Goal: Task Accomplishment & Management: Complete application form

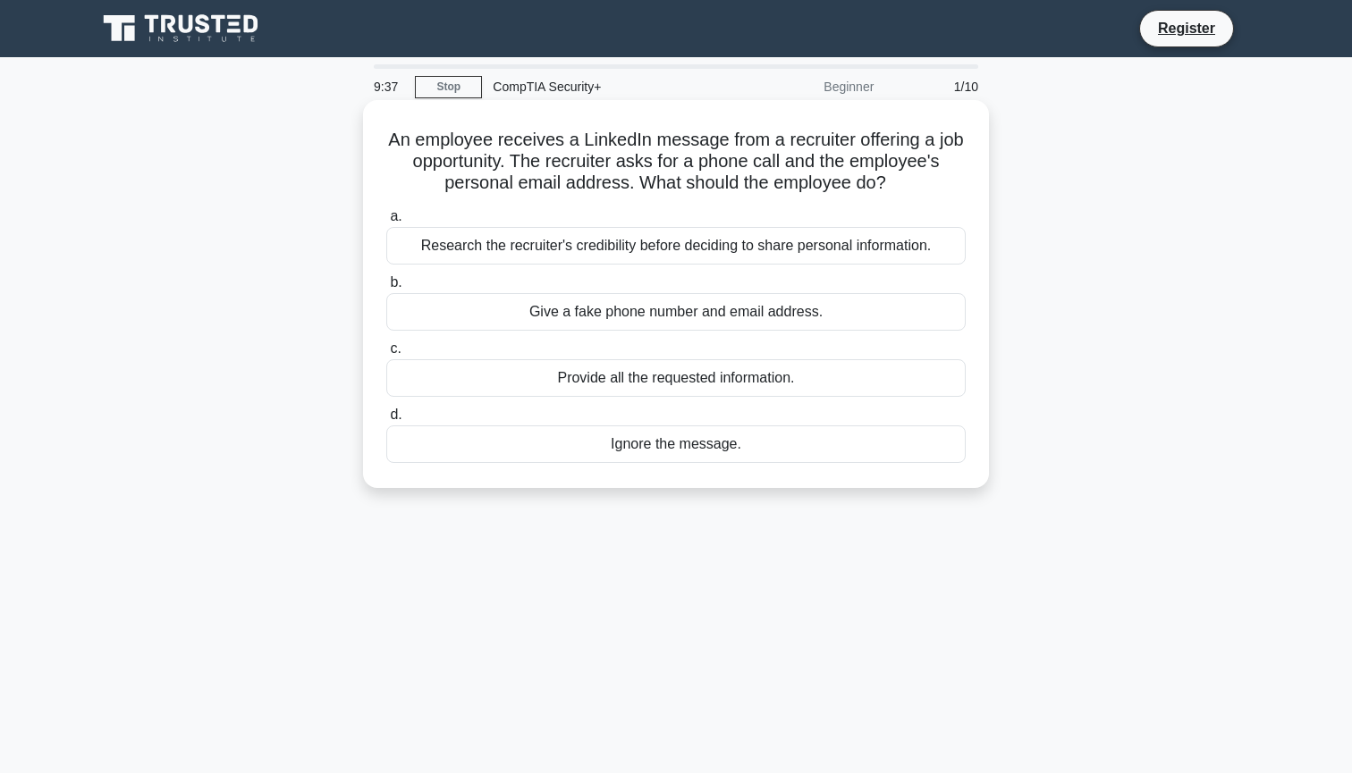
click at [468, 251] on div "Research the recruiter's credibility before deciding to share personal informat…" at bounding box center [675, 246] width 579 height 38
click at [386, 223] on input "a. Research the recruiter's credibility before deciding to share personal infor…" at bounding box center [386, 217] width 0 height 12
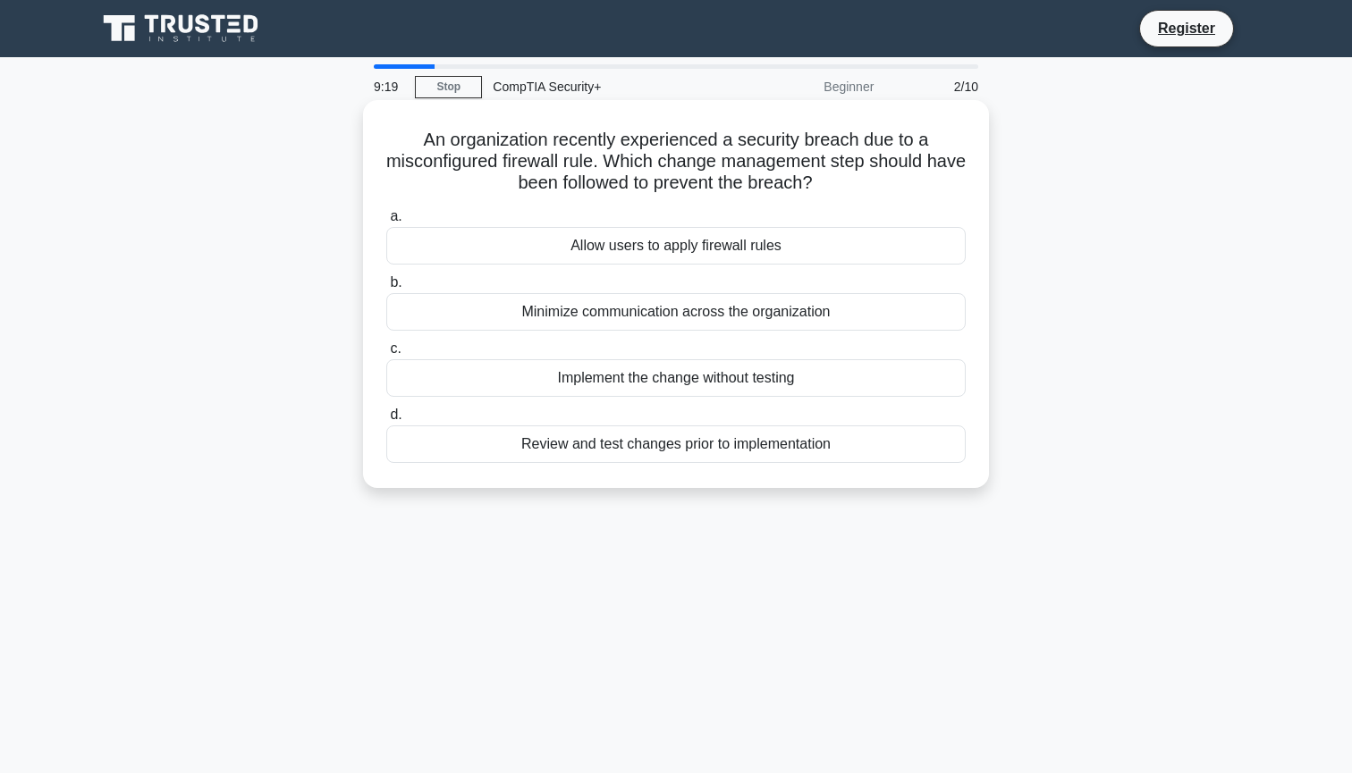
click at [552, 446] on div "Review and test changes prior to implementation" at bounding box center [675, 444] width 579 height 38
click at [386, 421] on input "d. Review and test changes prior to implementation" at bounding box center [386, 415] width 0 height 12
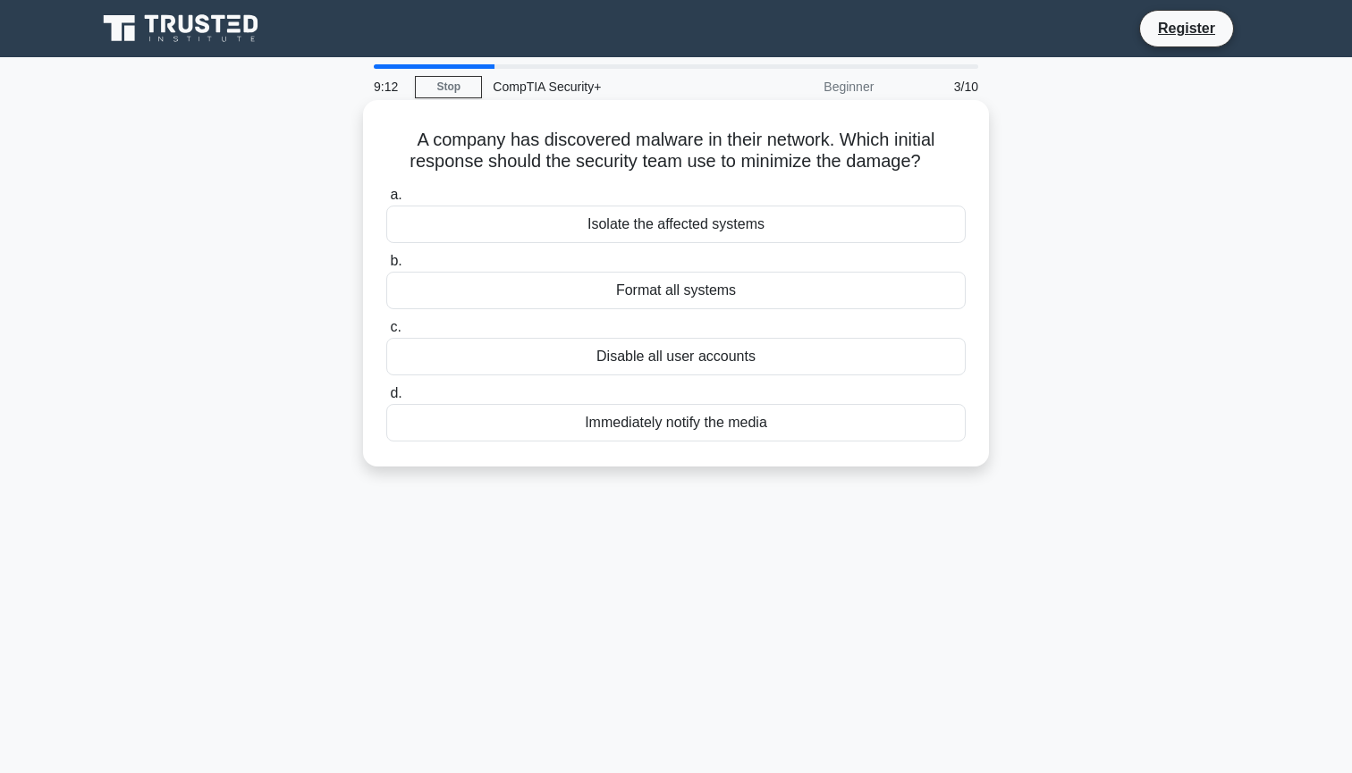
click at [651, 223] on div "Isolate the affected systems" at bounding box center [675, 225] width 579 height 38
click at [386, 201] on input "a. Isolate the affected systems" at bounding box center [386, 196] width 0 height 12
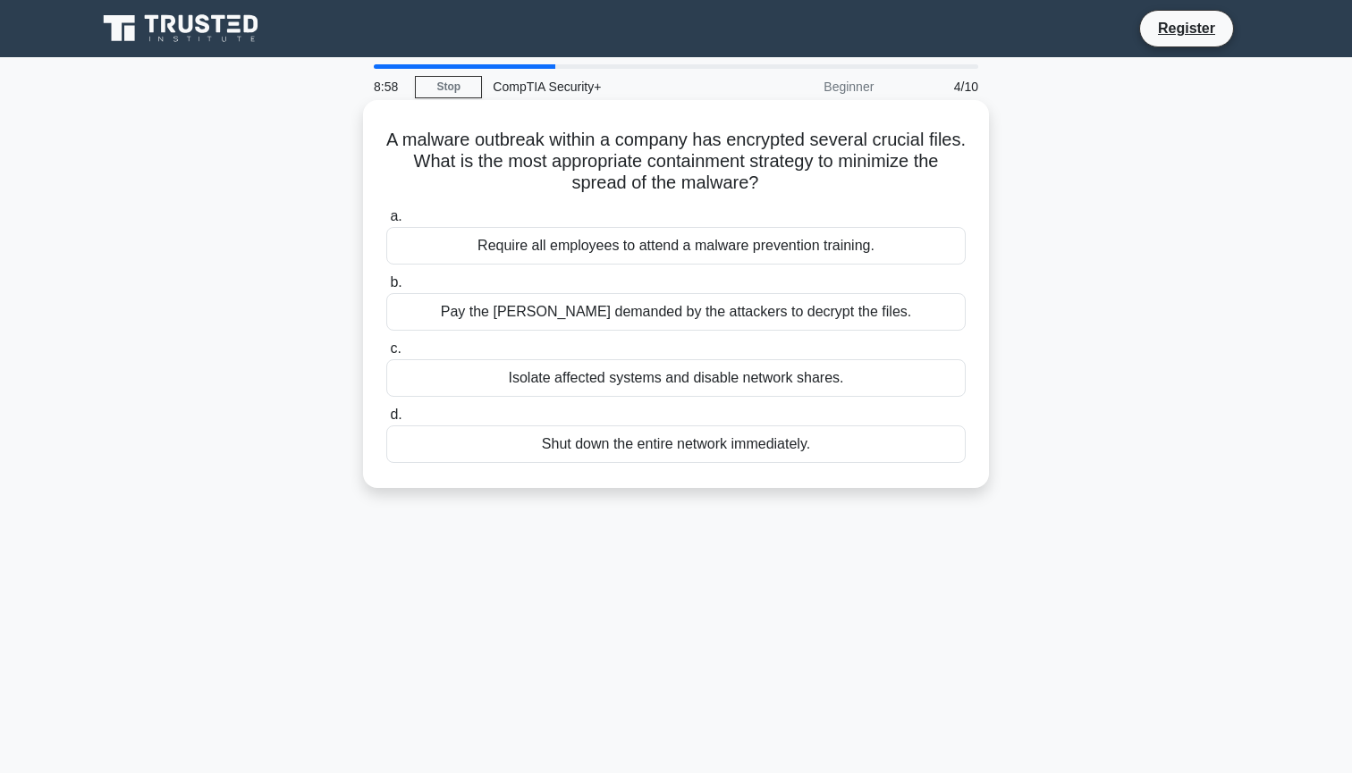
click at [641, 381] on div "Isolate affected systems and disable network shares." at bounding box center [675, 378] width 579 height 38
click at [386, 355] on input "c. Isolate affected systems and disable network shares." at bounding box center [386, 349] width 0 height 12
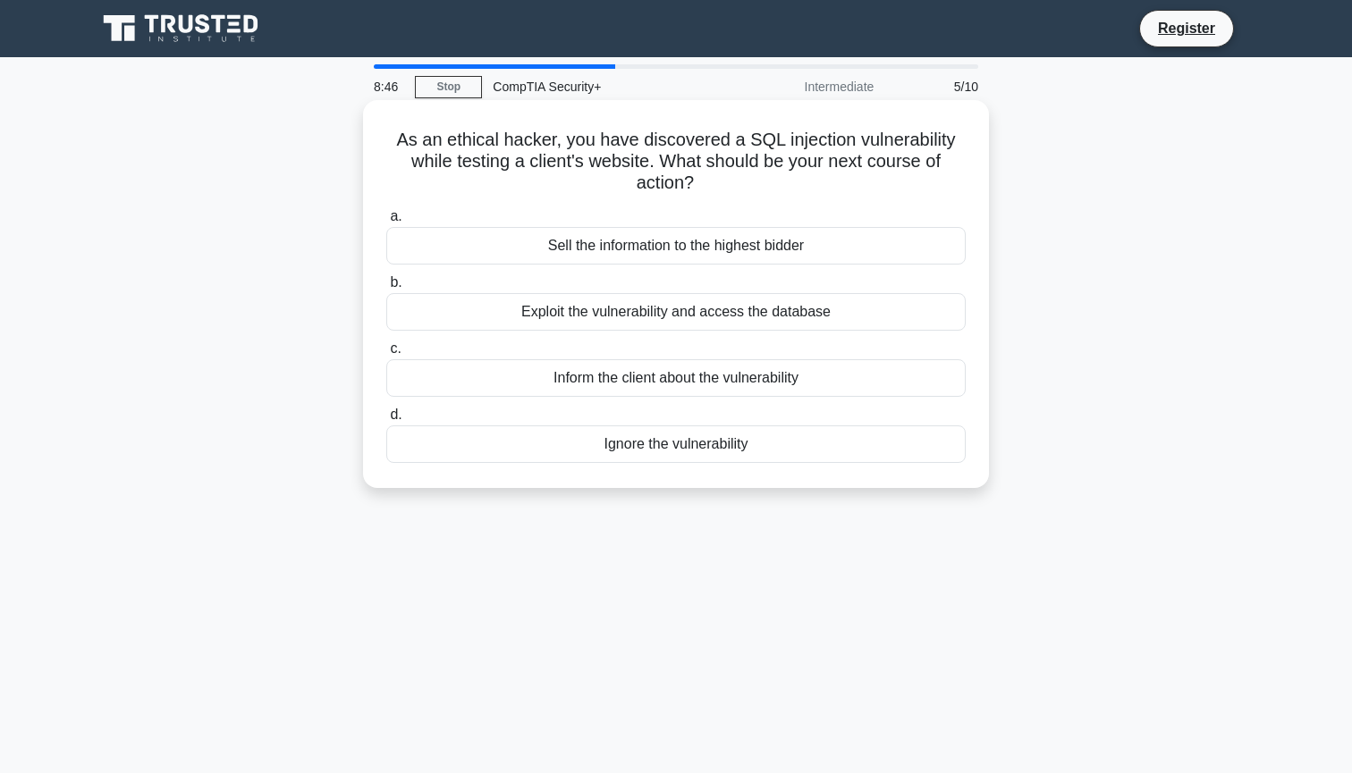
click at [633, 375] on div "Inform the client about the vulnerability" at bounding box center [675, 378] width 579 height 38
click at [386, 355] on input "c. Inform the client about the vulnerability" at bounding box center [386, 349] width 0 height 12
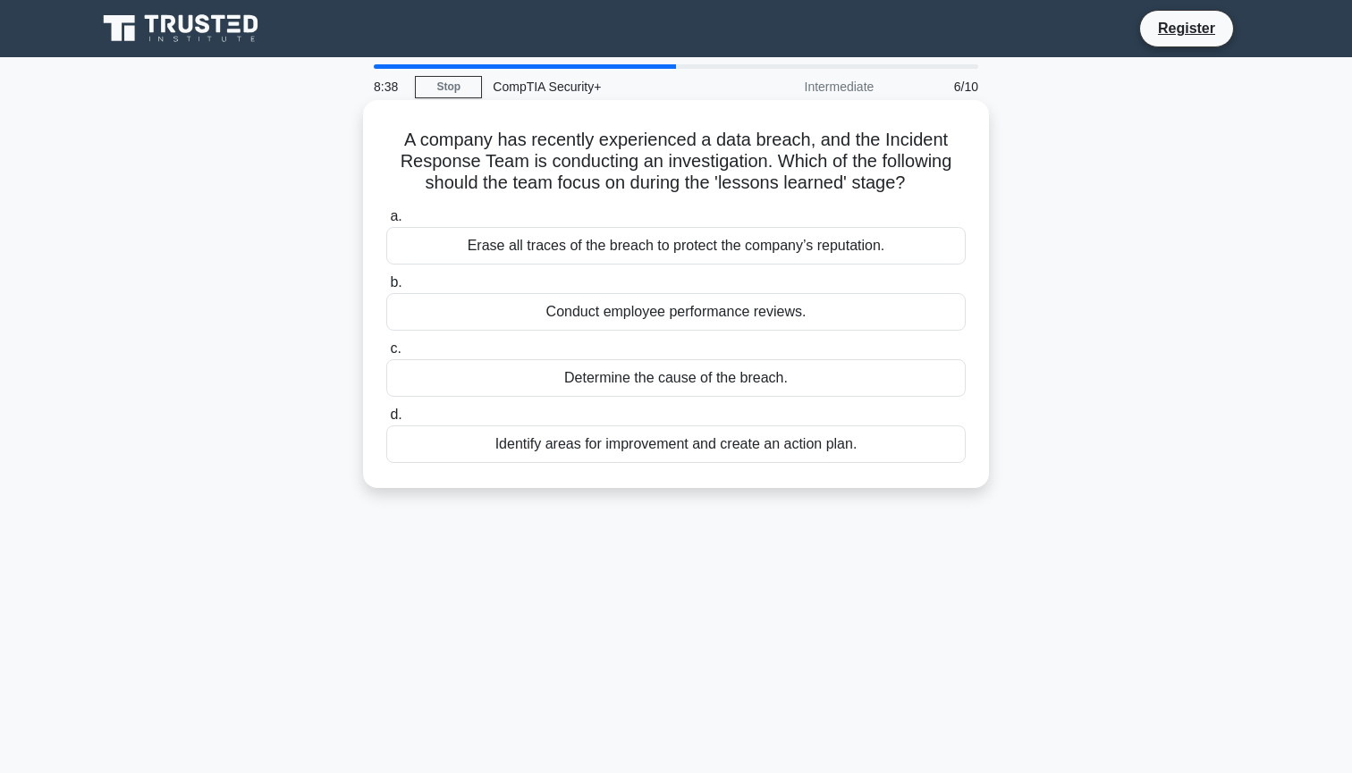
click at [650, 438] on div "Identify areas for improvement and create an action plan." at bounding box center [675, 444] width 579 height 38
click at [386, 421] on input "d. Identify areas for improvement and create an action plan." at bounding box center [386, 415] width 0 height 12
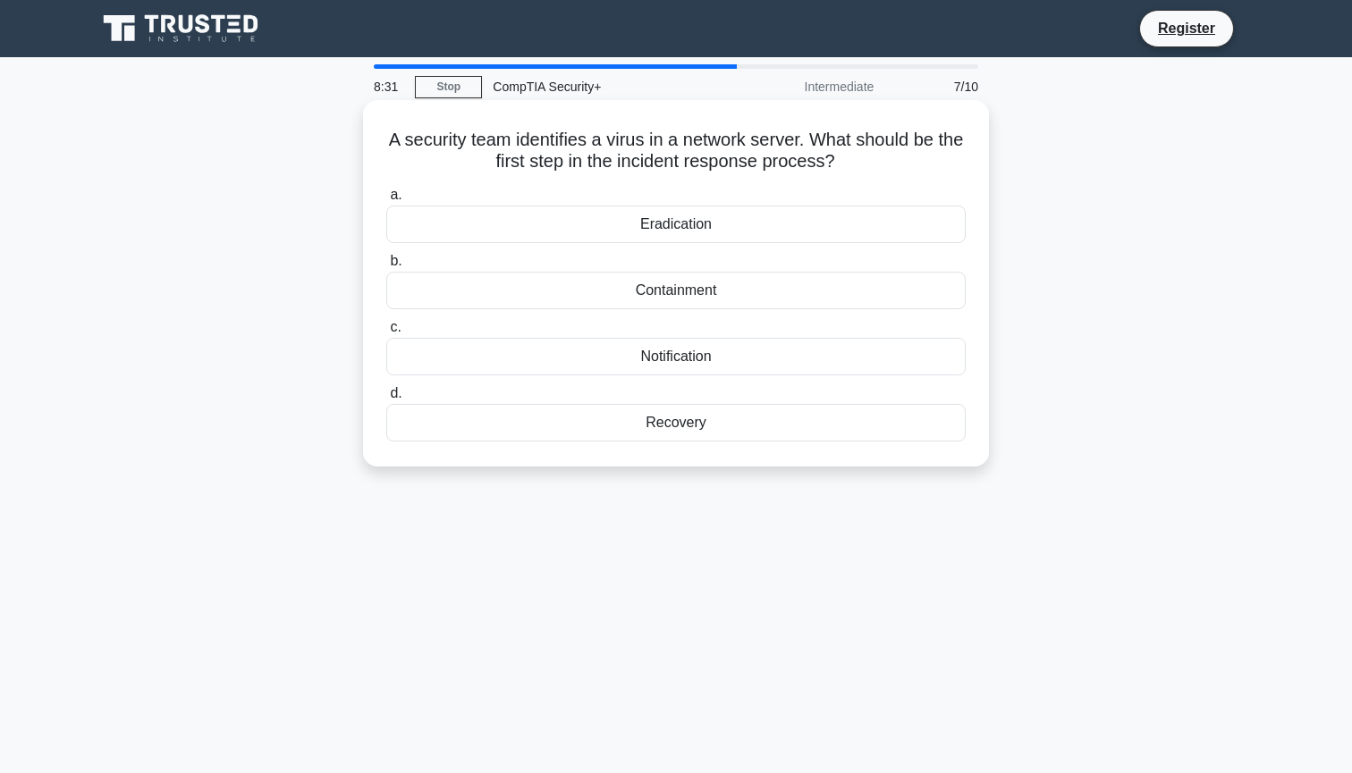
click at [712, 284] on div "Containment" at bounding box center [675, 291] width 579 height 38
click at [386, 267] on input "b. Containment" at bounding box center [386, 262] width 0 height 12
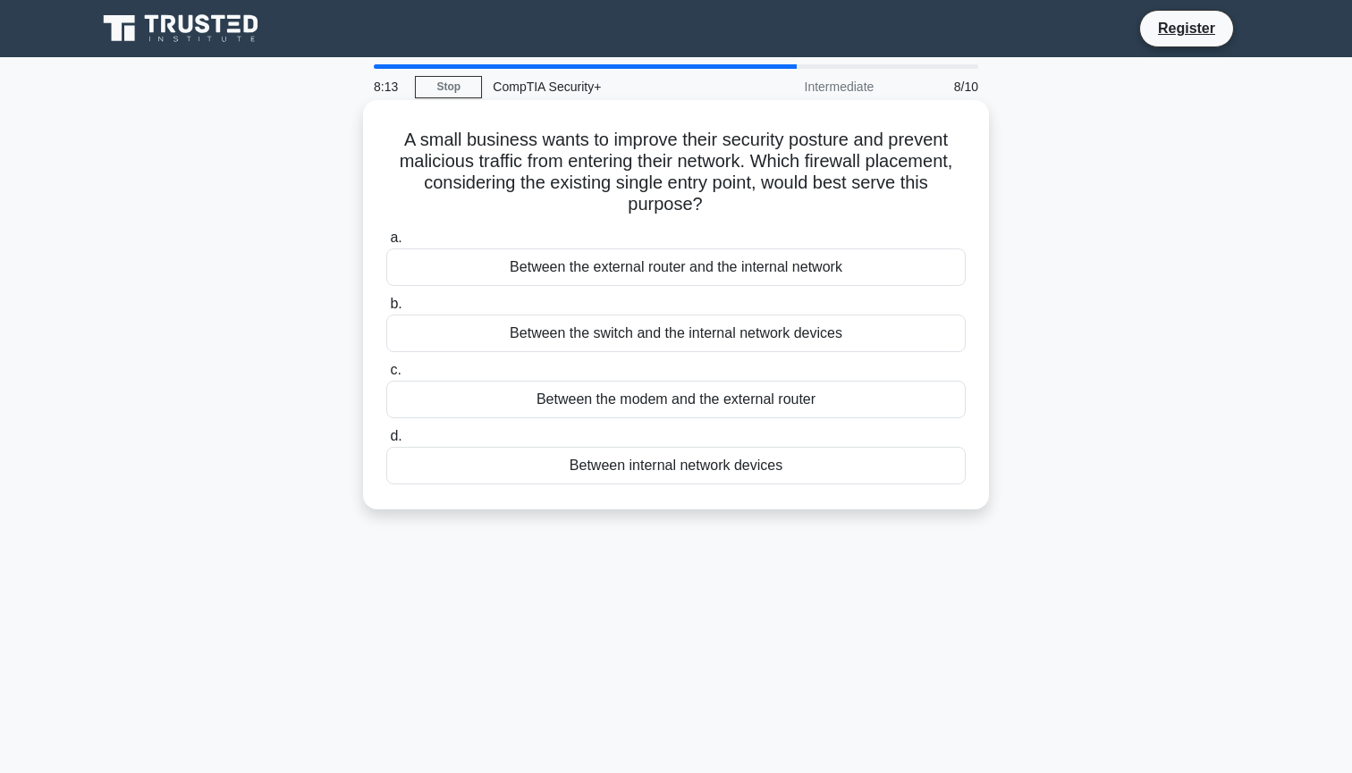
click at [715, 274] on div "Between the external router and the internal network" at bounding box center [675, 268] width 579 height 38
click at [386, 244] on input "a. Between the external router and the internal network" at bounding box center [386, 238] width 0 height 12
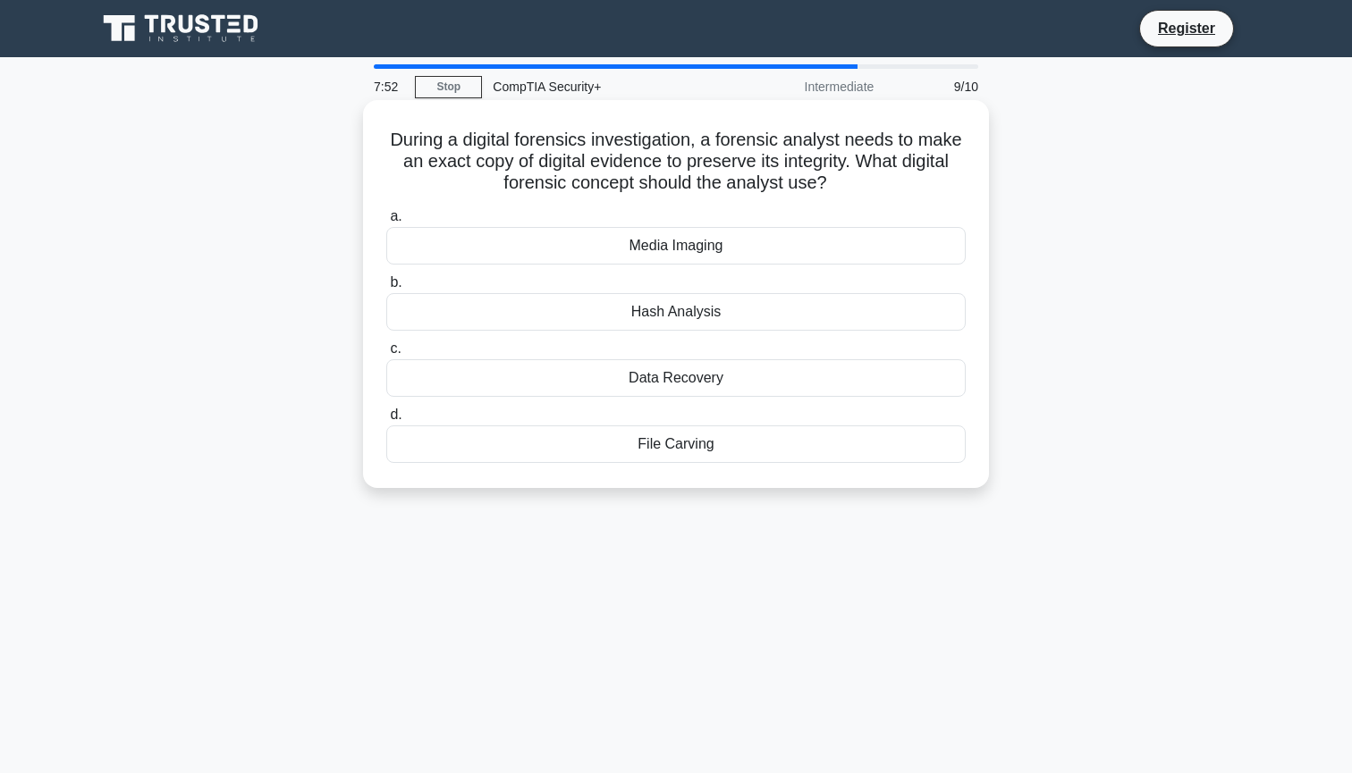
click at [711, 316] on div "Hash Analysis" at bounding box center [675, 312] width 579 height 38
click at [386, 289] on input "b. Hash Analysis" at bounding box center [386, 283] width 0 height 12
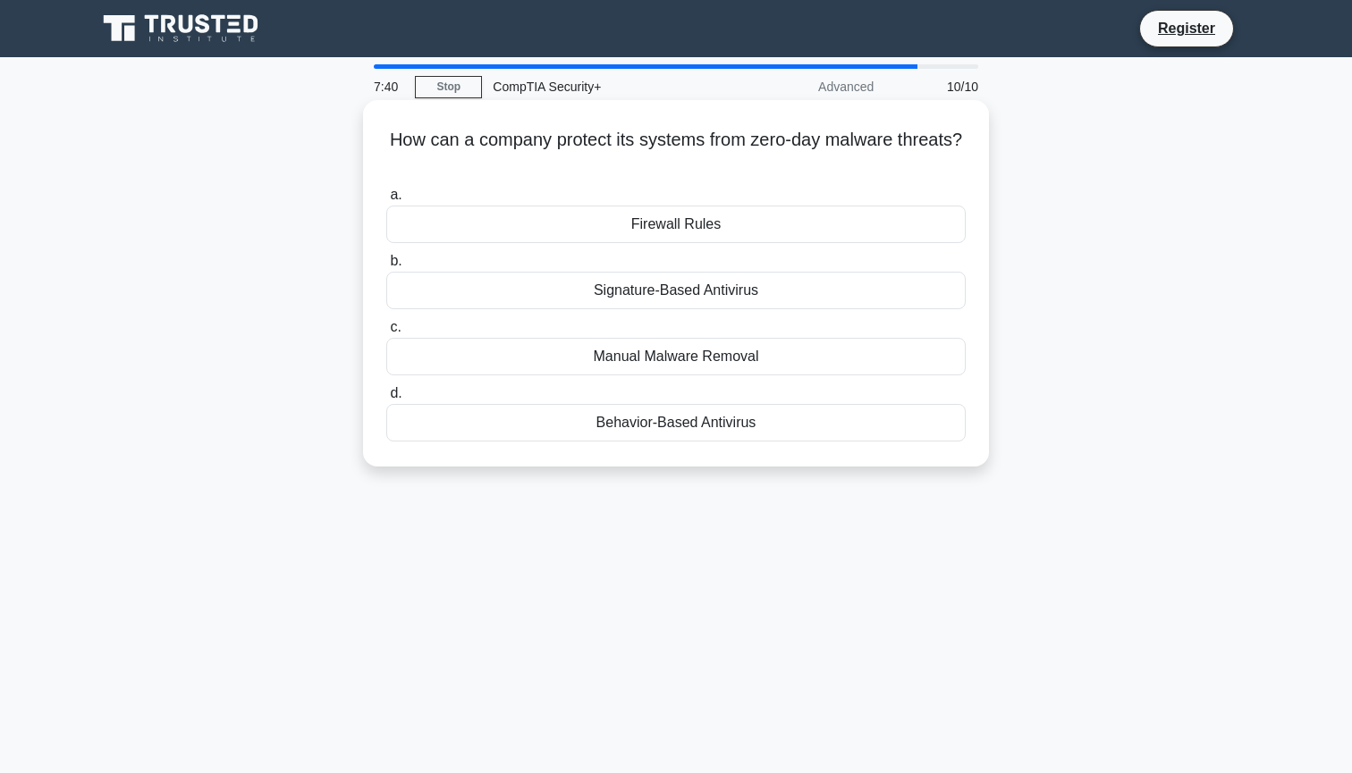
click at [712, 290] on div "Signature-Based Antivirus" at bounding box center [675, 291] width 579 height 38
click at [386, 267] on input "b. Signature-Based Antivirus" at bounding box center [386, 262] width 0 height 12
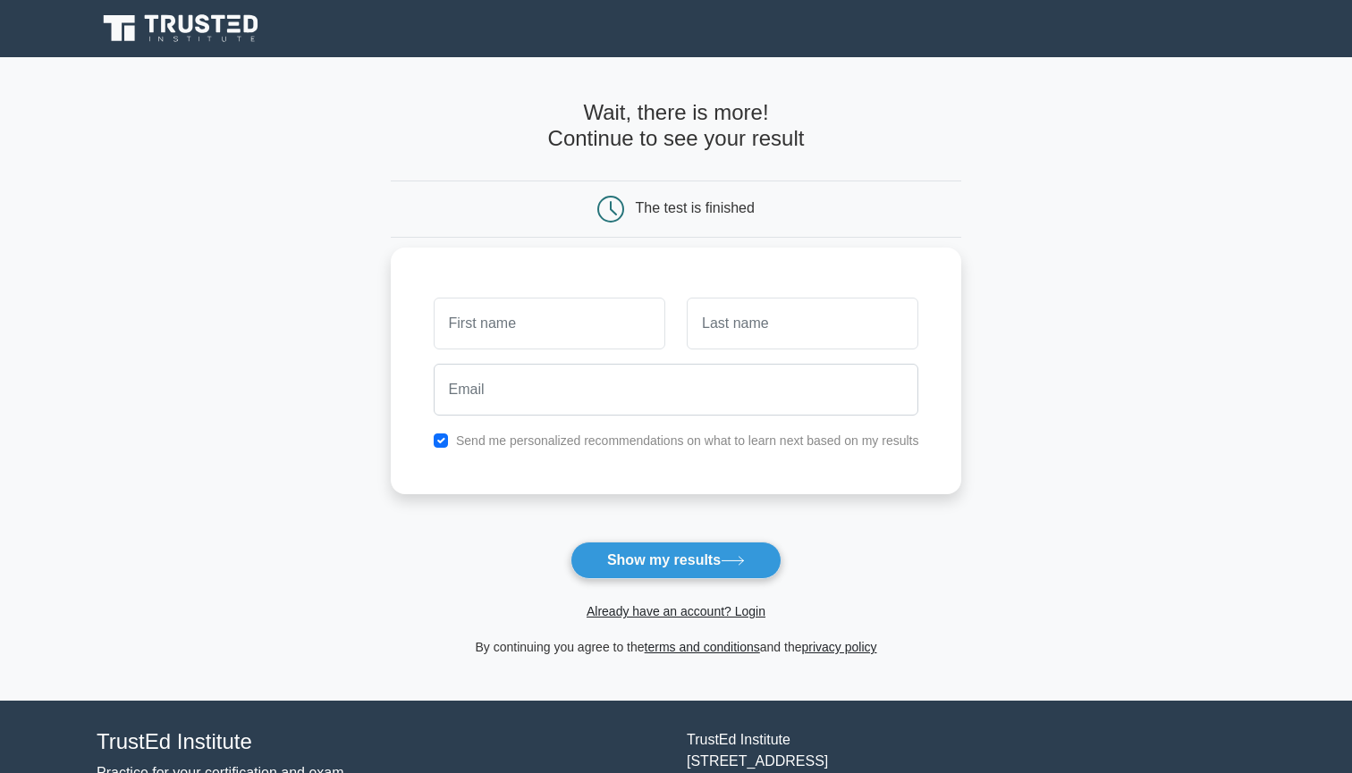
click at [441, 441] on input "checkbox" at bounding box center [441, 441] width 14 height 14
checkbox input "false"
